Goal: Information Seeking & Learning: Learn about a topic

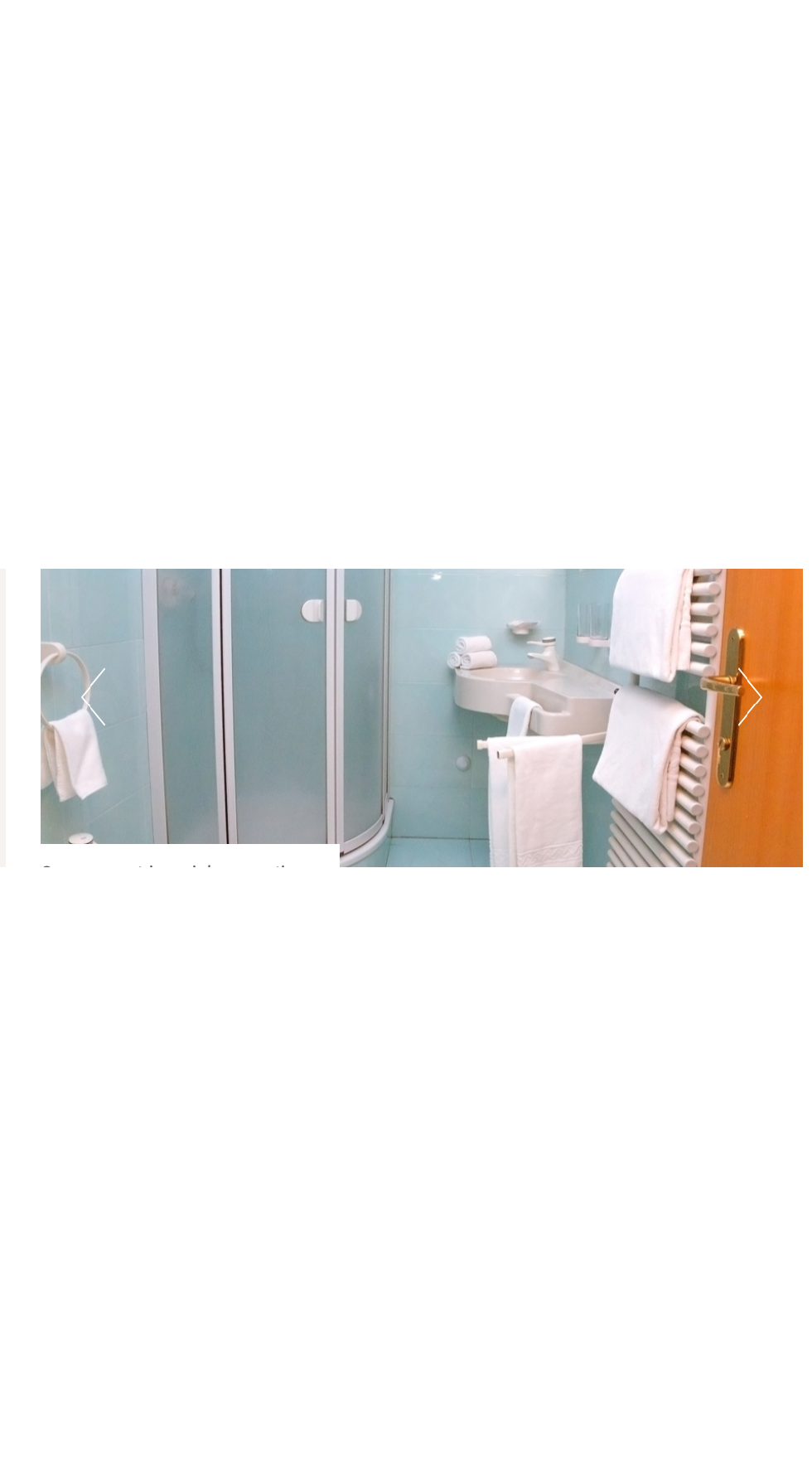
scroll to position [5056, 0]
